Goal: Browse casually

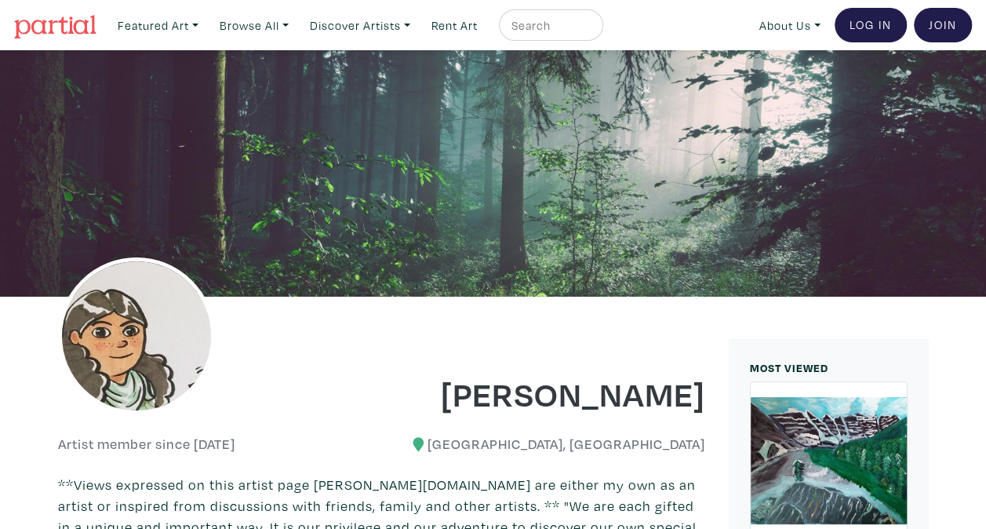
click at [69, 34] on img at bounding box center [55, 27] width 82 height 24
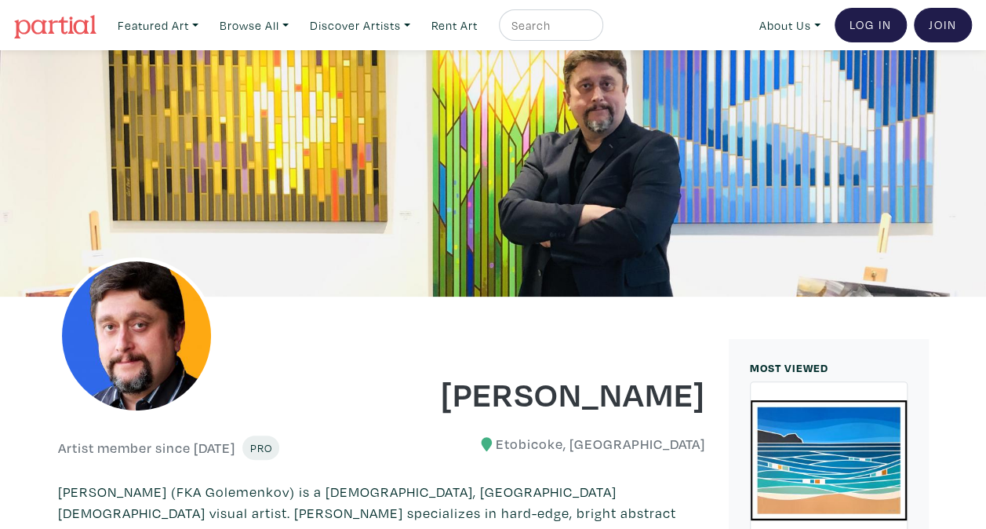
click at [74, 35] on img at bounding box center [55, 27] width 82 height 24
